Goal: Task Accomplishment & Management: Manage account settings

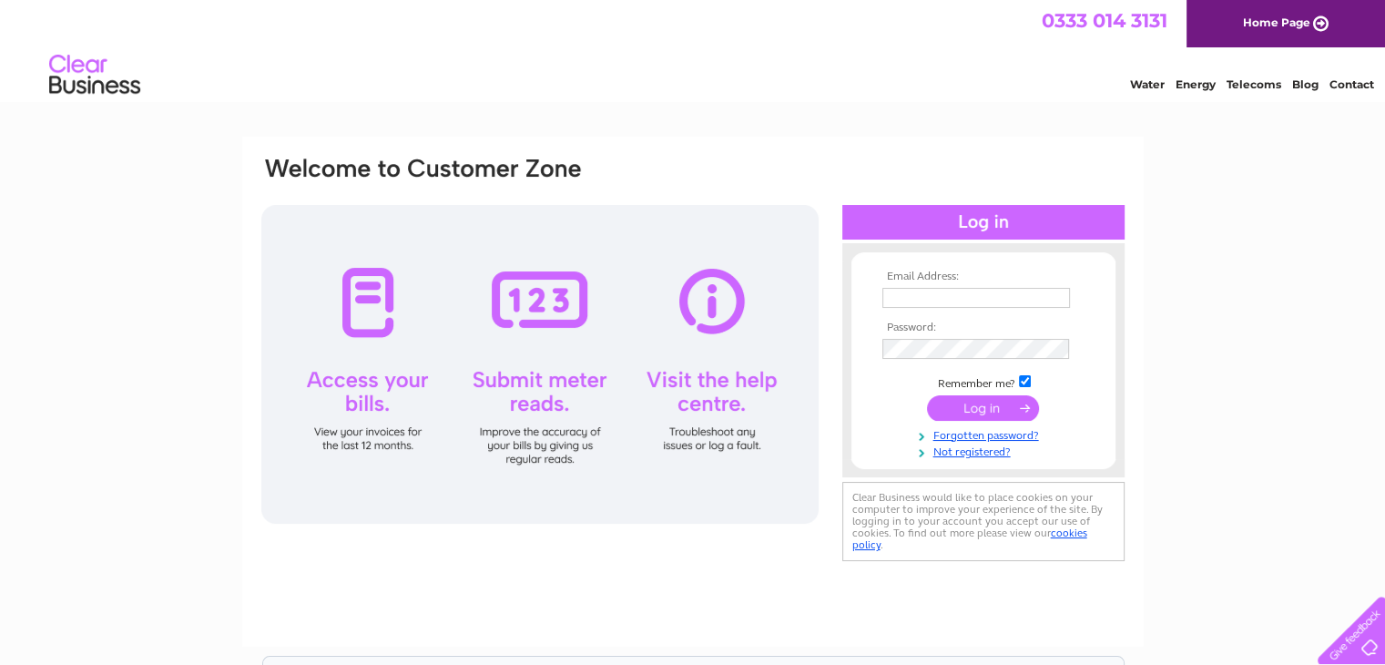
type input "[PERSON_NAME][EMAIL_ADDRESS][DOMAIN_NAME]"
click at [992, 412] on input "submit" at bounding box center [983, 407] width 112 height 25
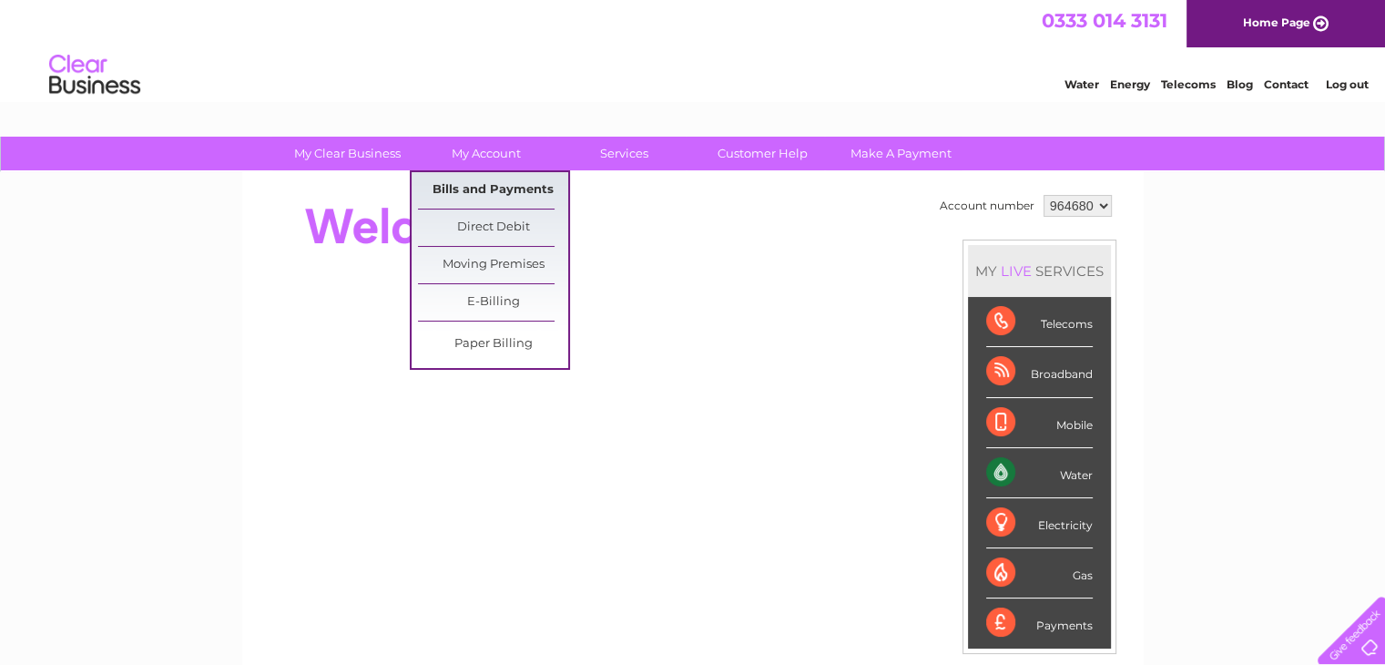
click at [481, 188] on link "Bills and Payments" at bounding box center [493, 190] width 150 height 36
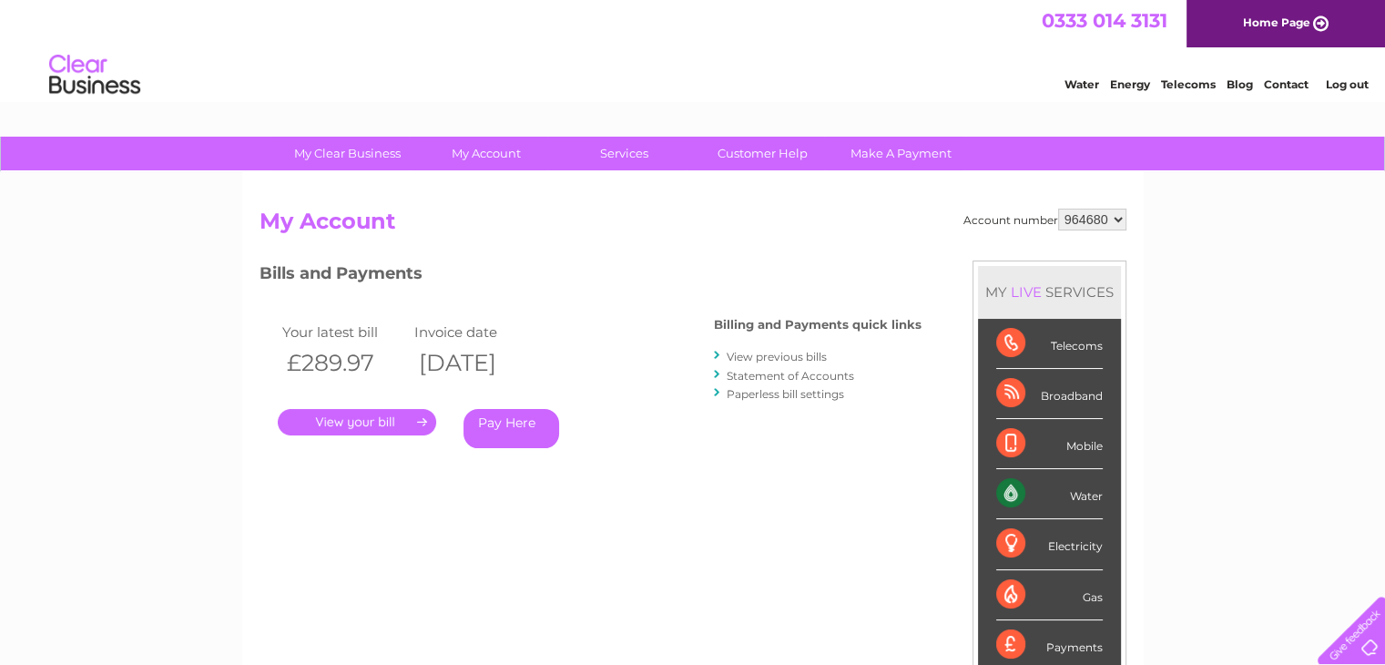
click at [375, 419] on link "." at bounding box center [357, 422] width 158 height 26
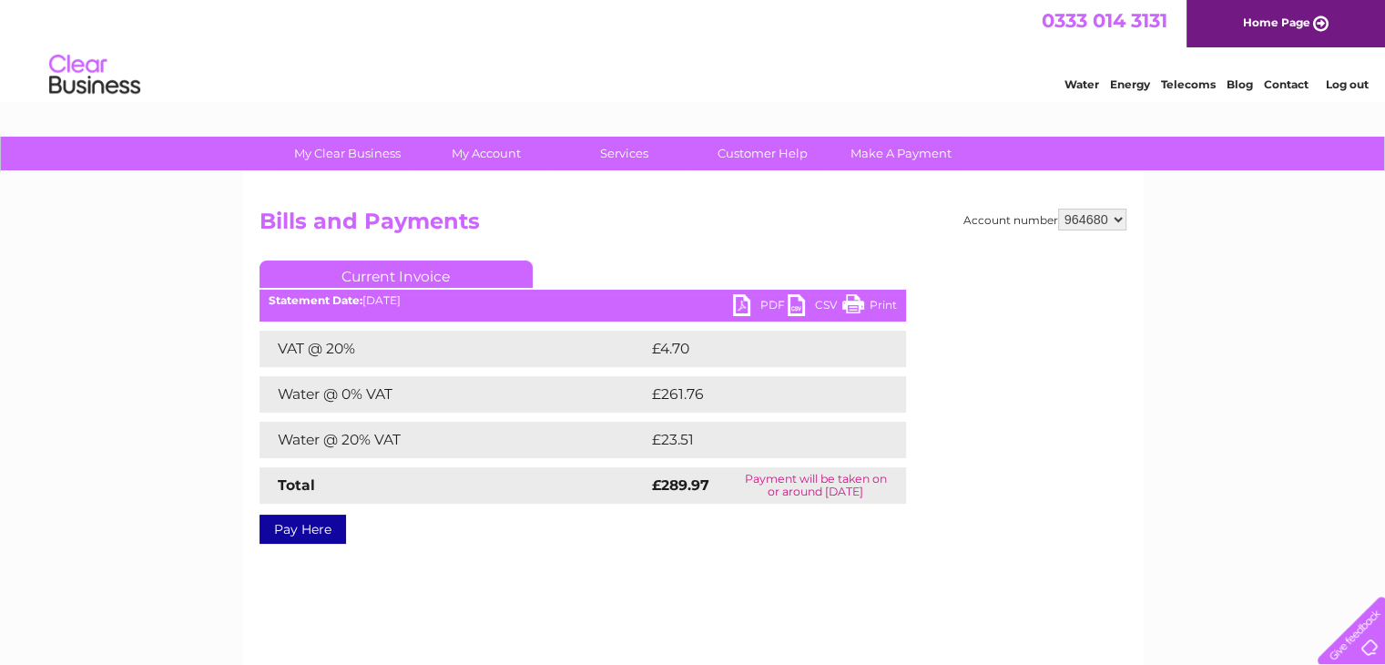
click at [745, 304] on link "PDF" at bounding box center [760, 307] width 55 height 26
click at [1347, 90] on link "Log out" at bounding box center [1346, 84] width 43 height 14
